Goal: Find specific page/section: Find specific page/section

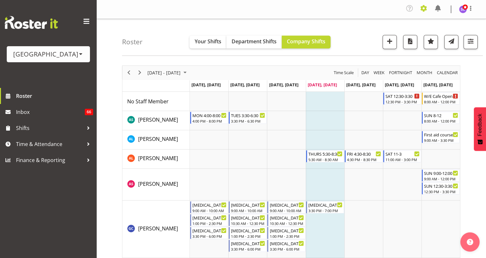
click at [426, 6] on span at bounding box center [423, 8] width 10 height 10
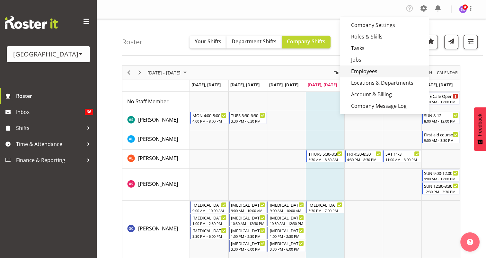
click at [372, 68] on link "Employees" at bounding box center [384, 71] width 89 height 12
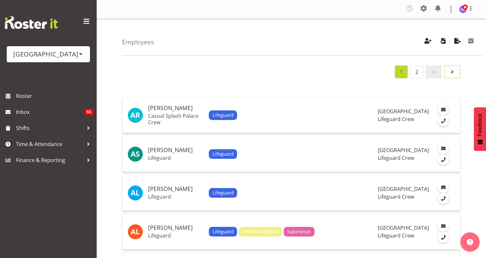
click at [451, 72] on span "Page 2." at bounding box center [452, 72] width 8 height 8
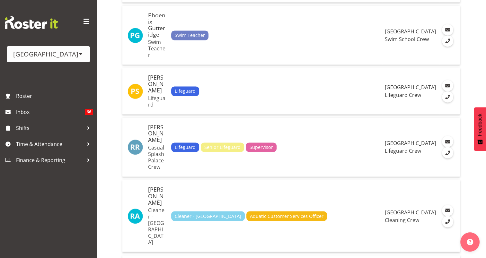
scroll to position [1121, 0]
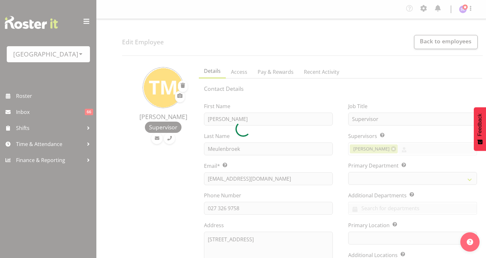
select select "TimelineWeek"
select select
select select "114"
select select
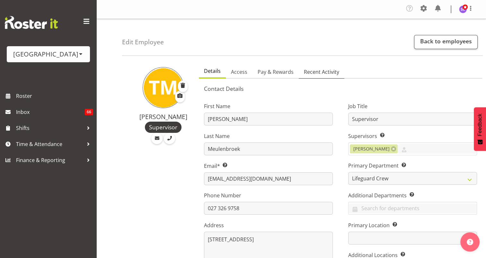
click at [320, 72] on span "Recent Activity" at bounding box center [321, 72] width 35 height 8
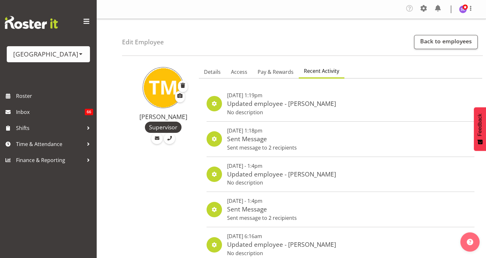
click at [285, 140] on p "Sent Message" at bounding box center [262, 138] width 70 height 9
click at [282, 149] on p "Sent message to 2 recipients" at bounding box center [262, 148] width 70 height 8
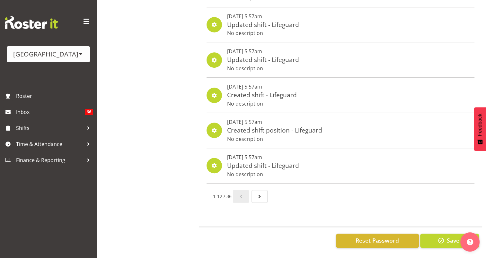
scroll to position [329, 0]
click at [256, 193] on span "Next page" at bounding box center [259, 197] width 8 height 8
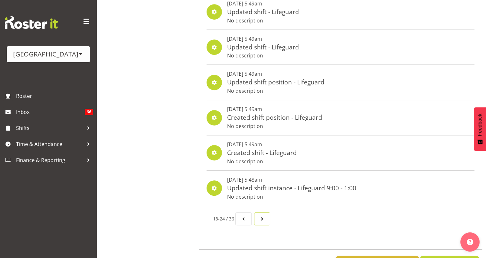
scroll to position [305, 0]
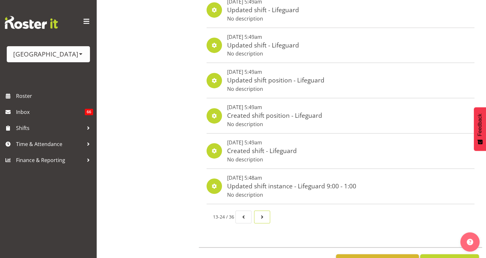
click at [262, 214] on span "Page 3." at bounding box center [262, 217] width 8 height 8
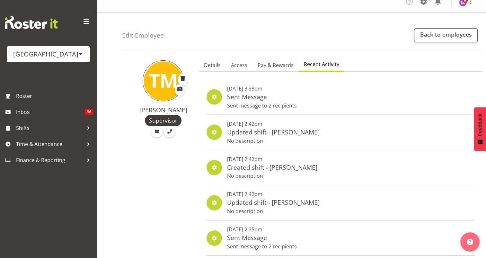
scroll to position [13, 0]
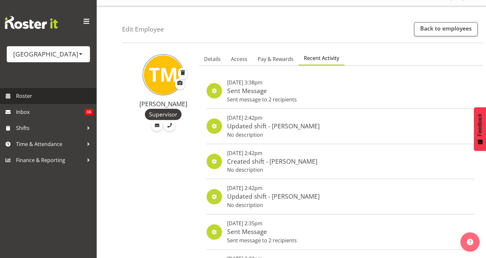
click at [45, 94] on span "Roster" at bounding box center [54, 96] width 77 height 10
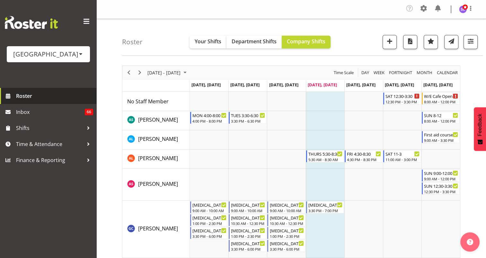
click at [45, 94] on span "Roster" at bounding box center [54, 96] width 77 height 10
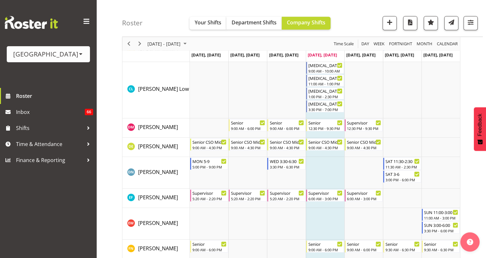
scroll to position [289, 0]
